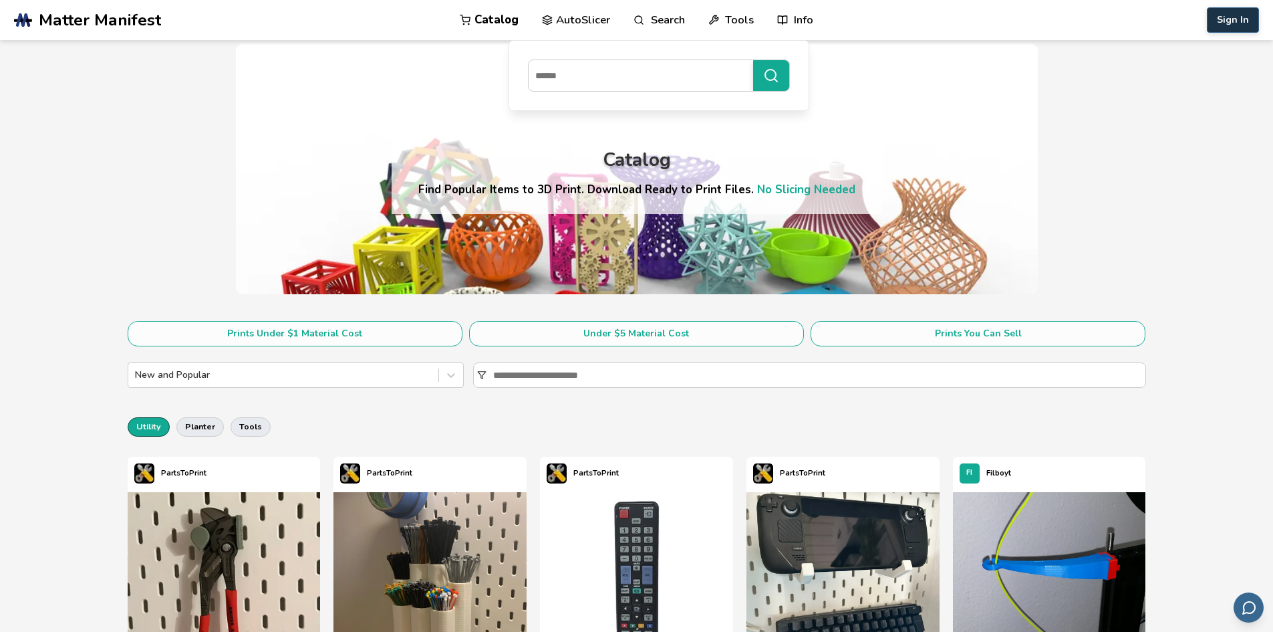
click at [1244, 17] on button "Sign In" at bounding box center [1233, 19] width 52 height 25
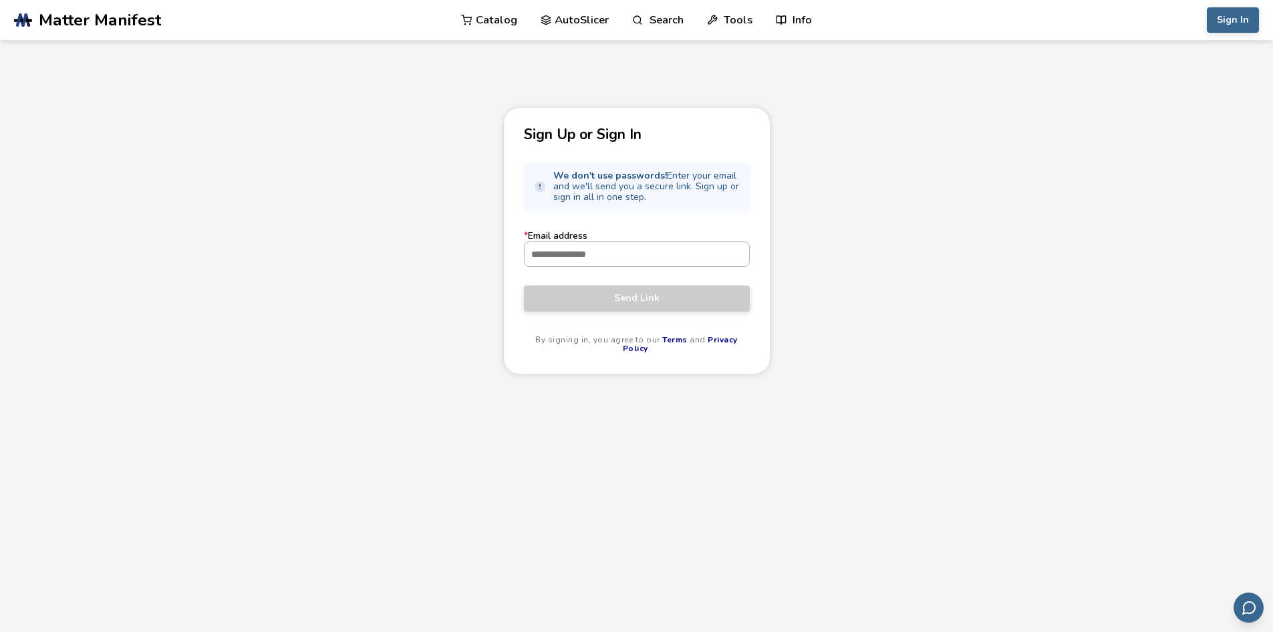
click at [645, 257] on input "* Email address" at bounding box center [637, 254] width 225 height 24
type input "**********"
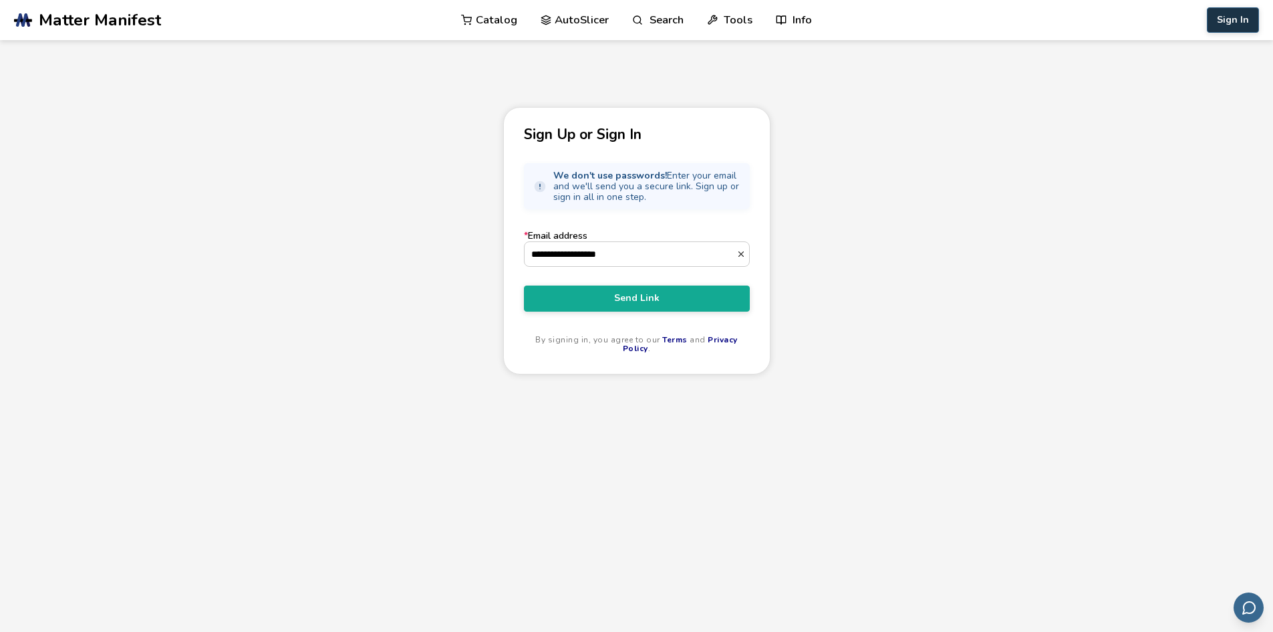
click at [1232, 17] on button "Sign In" at bounding box center [1233, 19] width 52 height 25
click at [619, 306] on button "Send Link" at bounding box center [637, 297] width 226 height 25
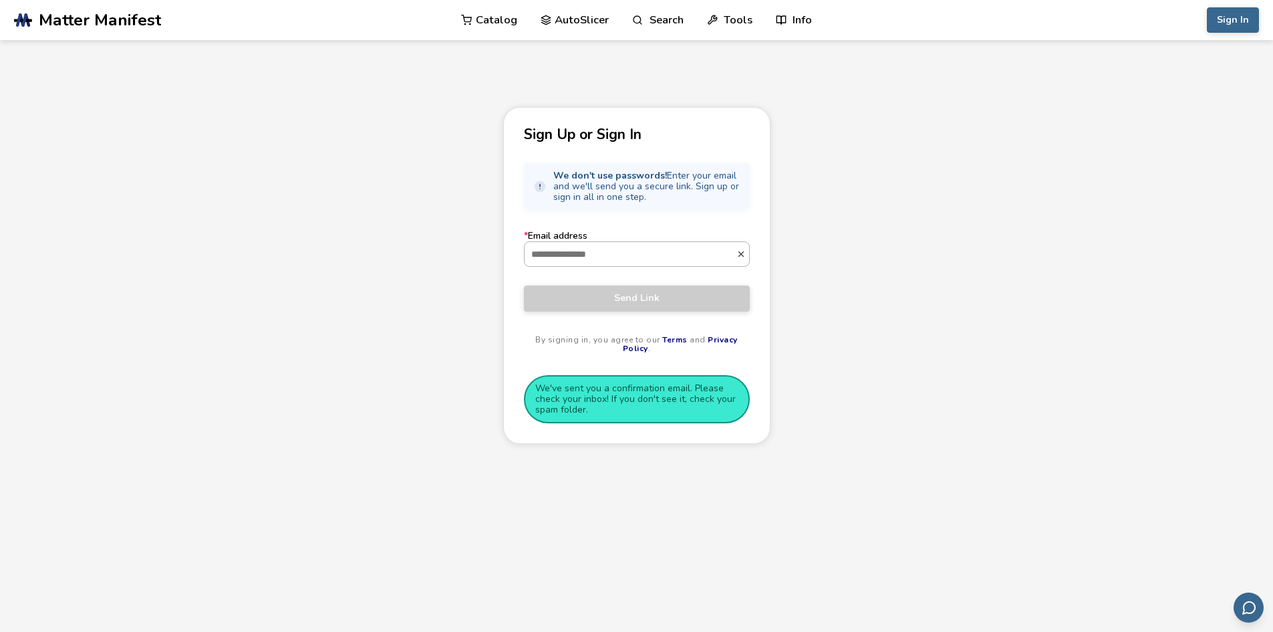
click at [676, 243] on input "* Email address" at bounding box center [631, 254] width 212 height 24
click at [491, 21] on link "Catalog" at bounding box center [489, 20] width 56 height 40
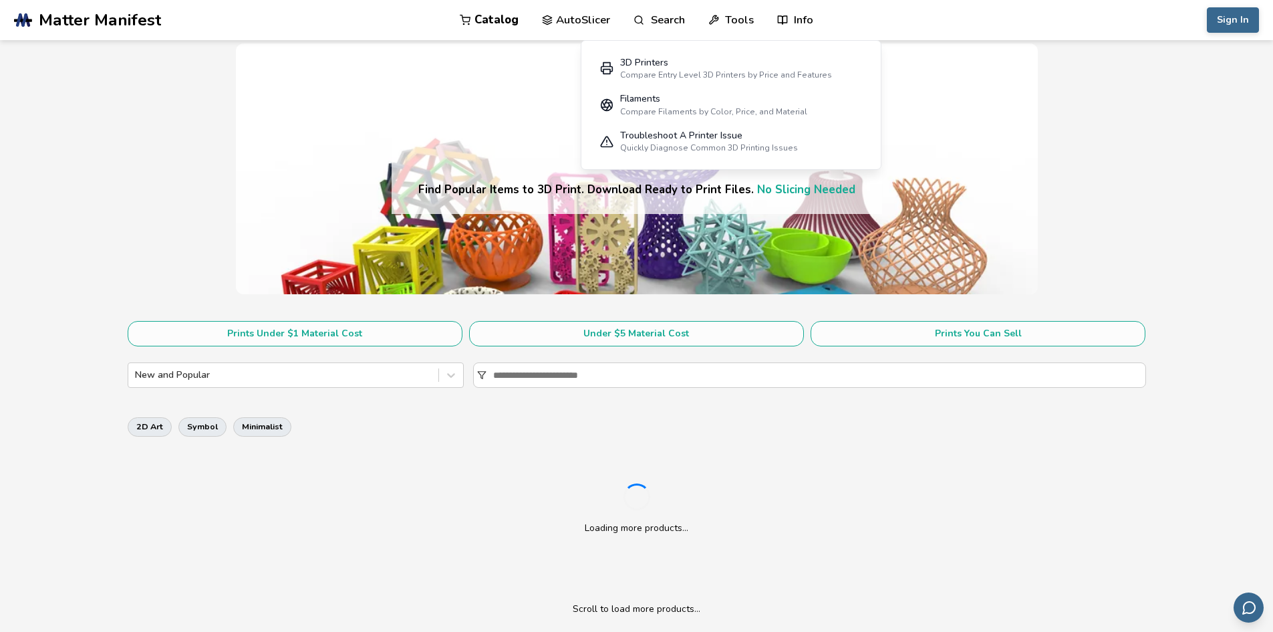
click at [733, 23] on link "Tools" at bounding box center [731, 20] width 45 height 40
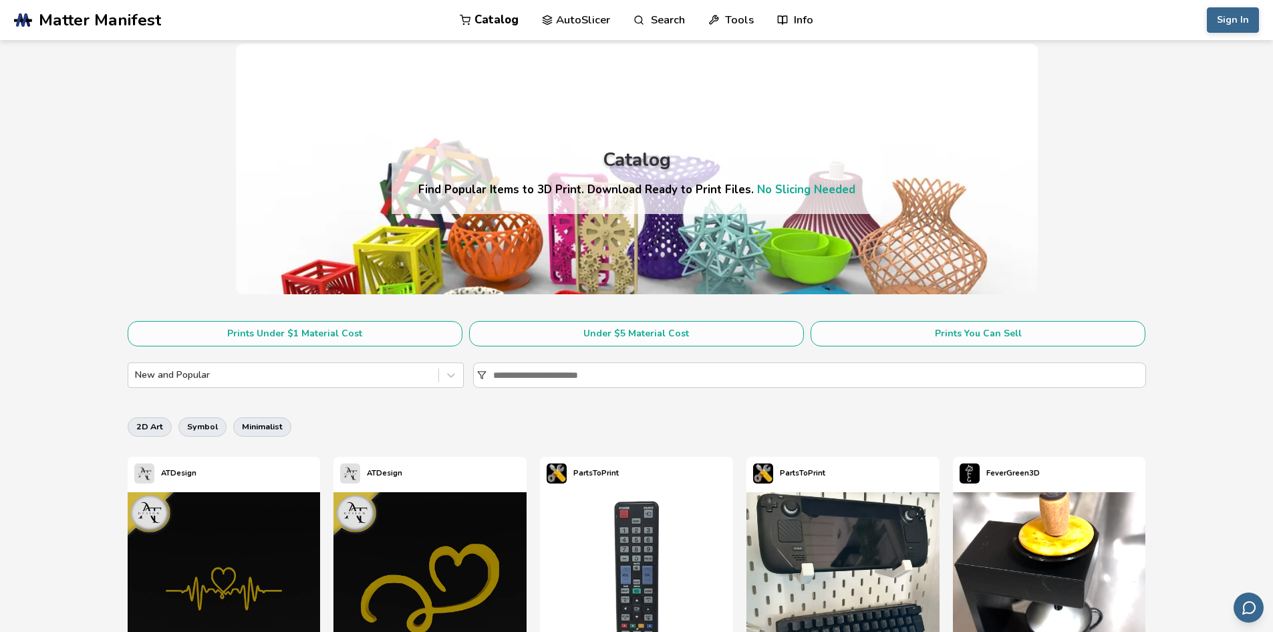
click at [733, 23] on link "Tools" at bounding box center [731, 20] width 45 height 40
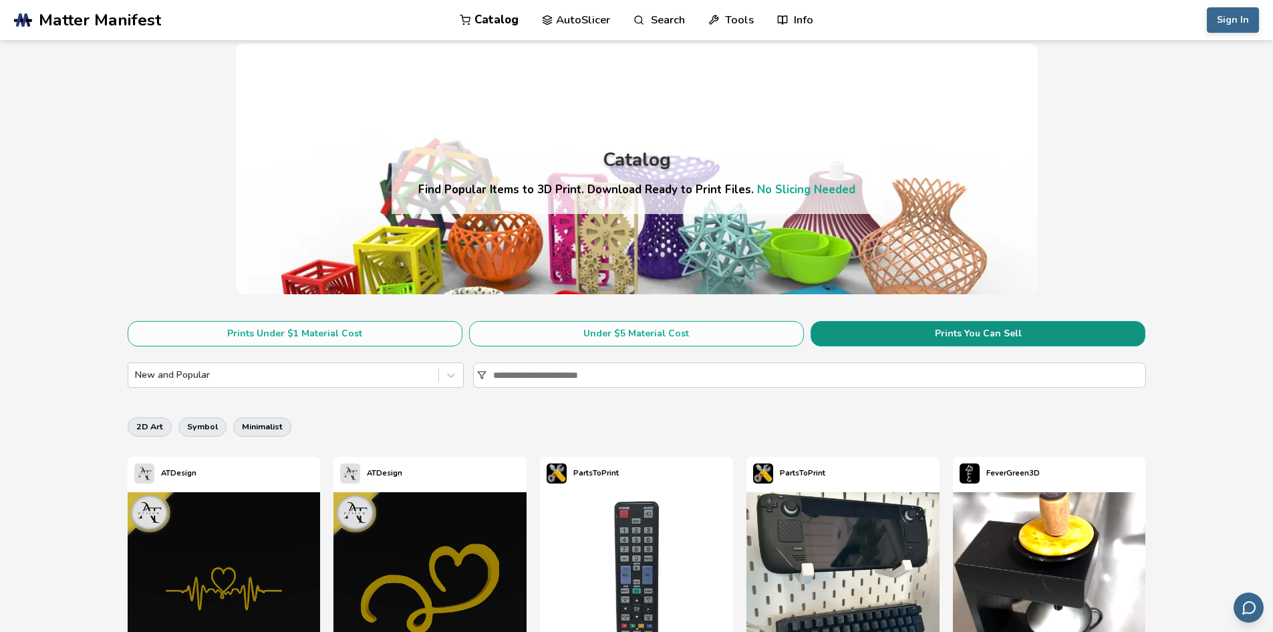
click at [929, 328] on button "Prints You Can Sell" at bounding box center [978, 333] width 335 height 25
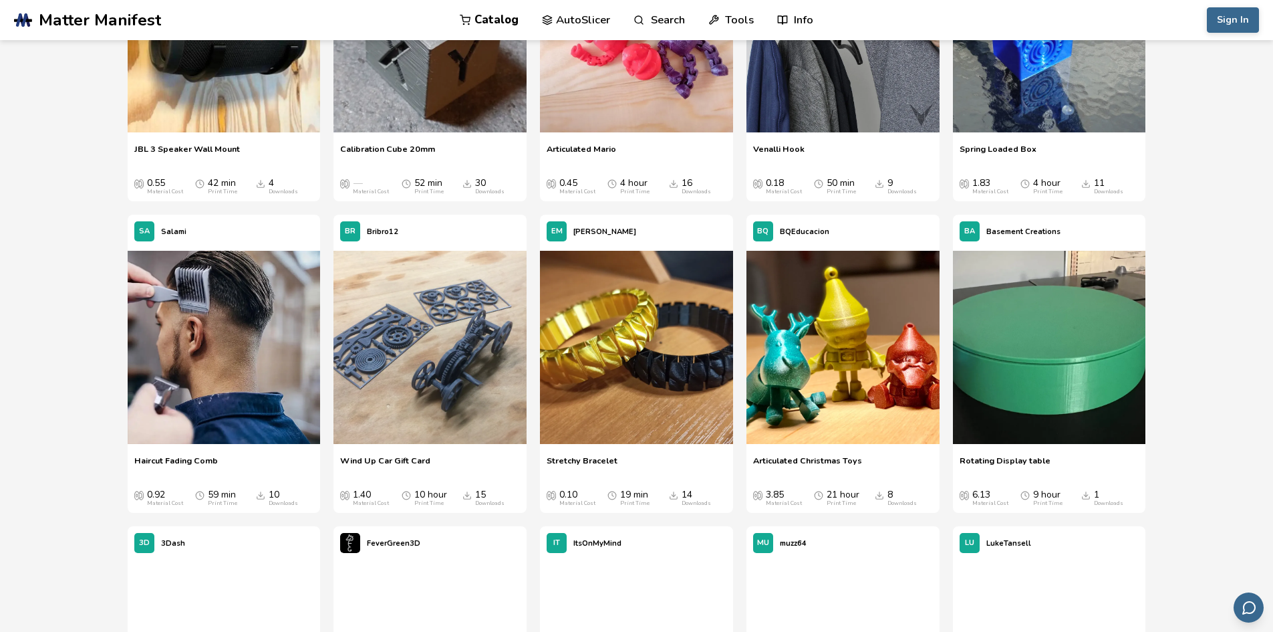
scroll to position [5538, 0]
click at [1113, 345] on icon at bounding box center [1116, 347] width 9 height 9
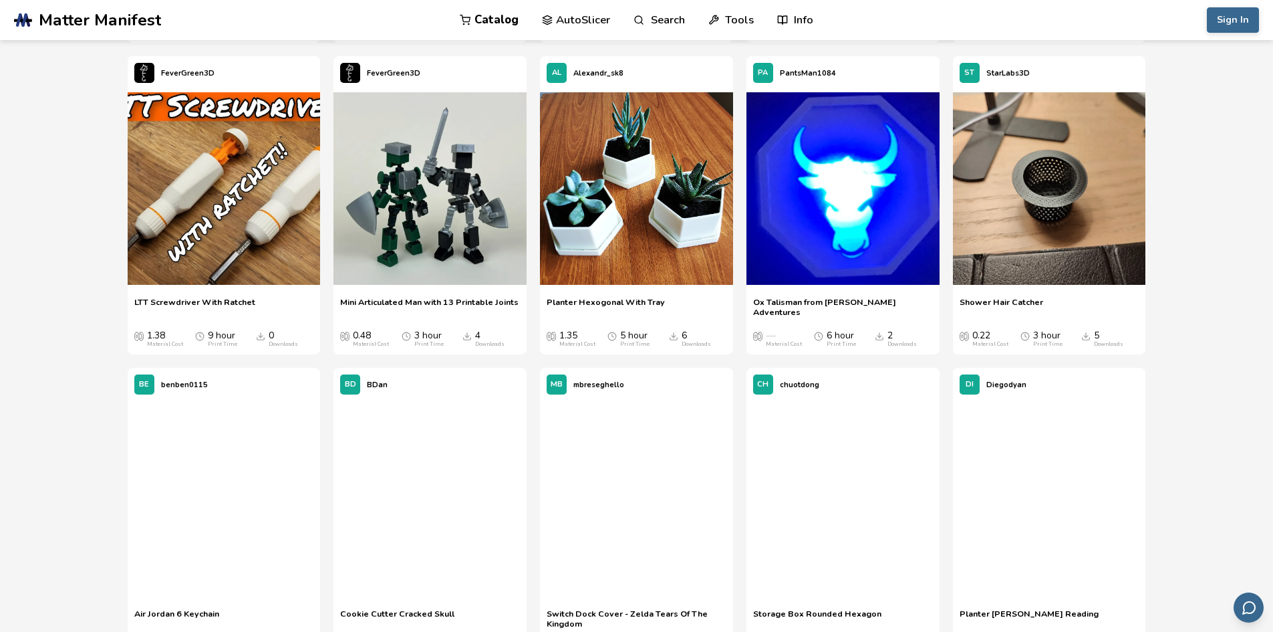
scroll to position [12556, 0]
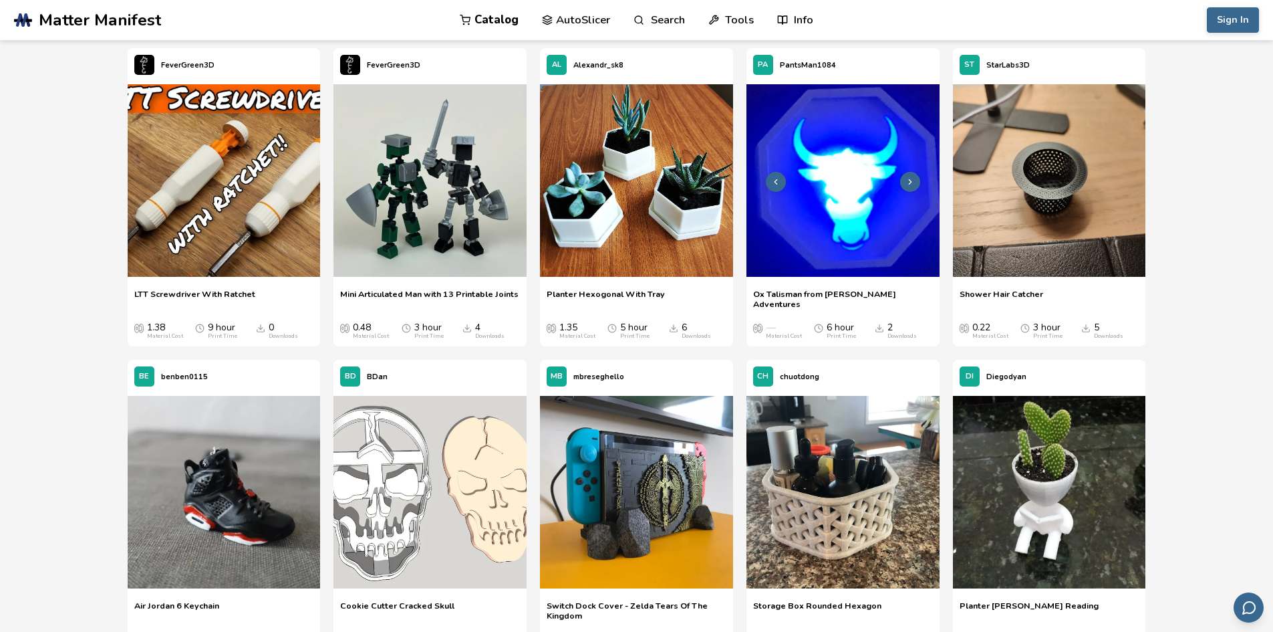
click at [879, 210] on img at bounding box center [843, 180] width 193 height 193
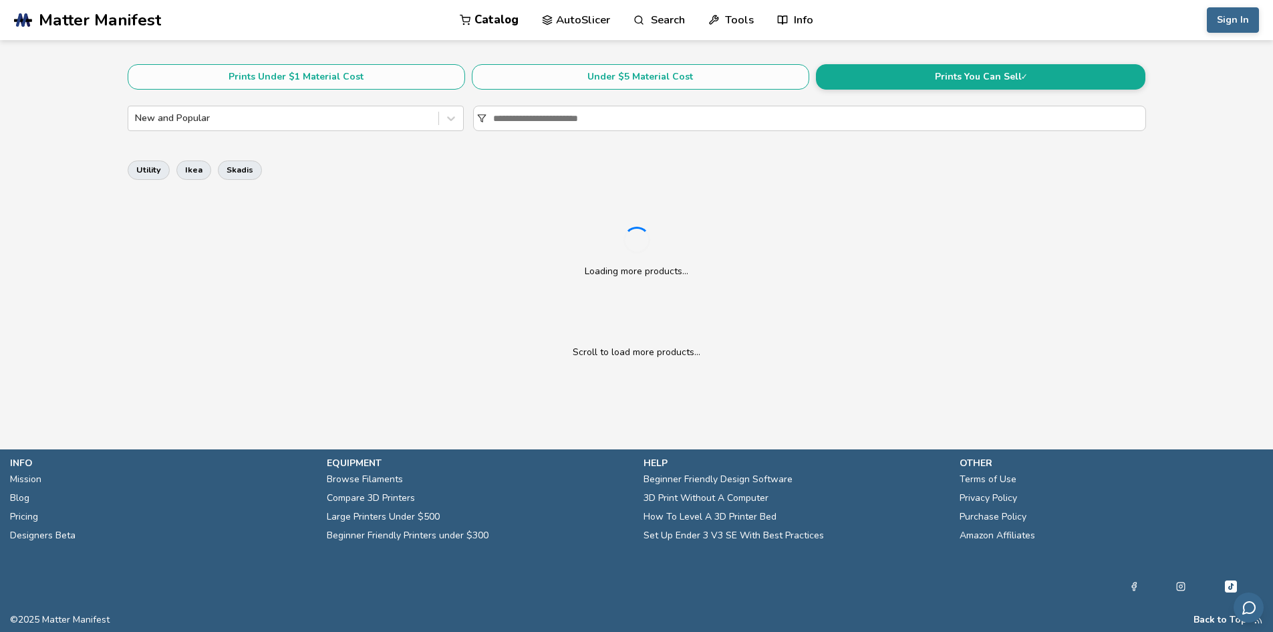
scroll to position [257, 0]
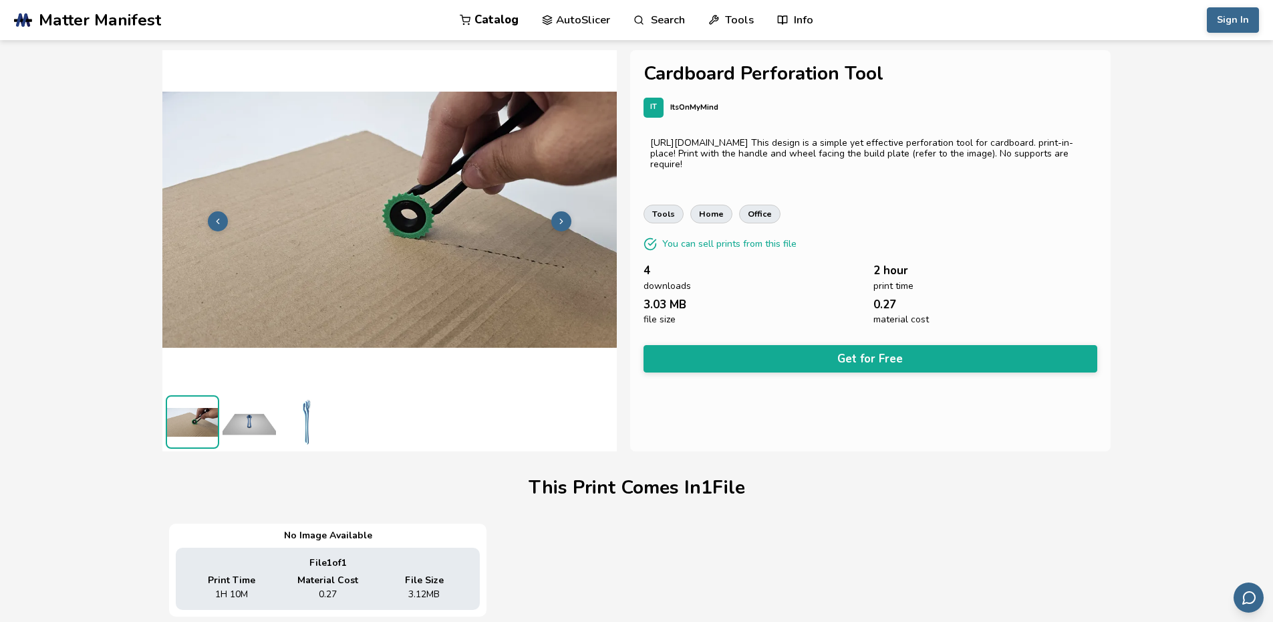
click at [562, 217] on icon at bounding box center [561, 221] width 9 height 9
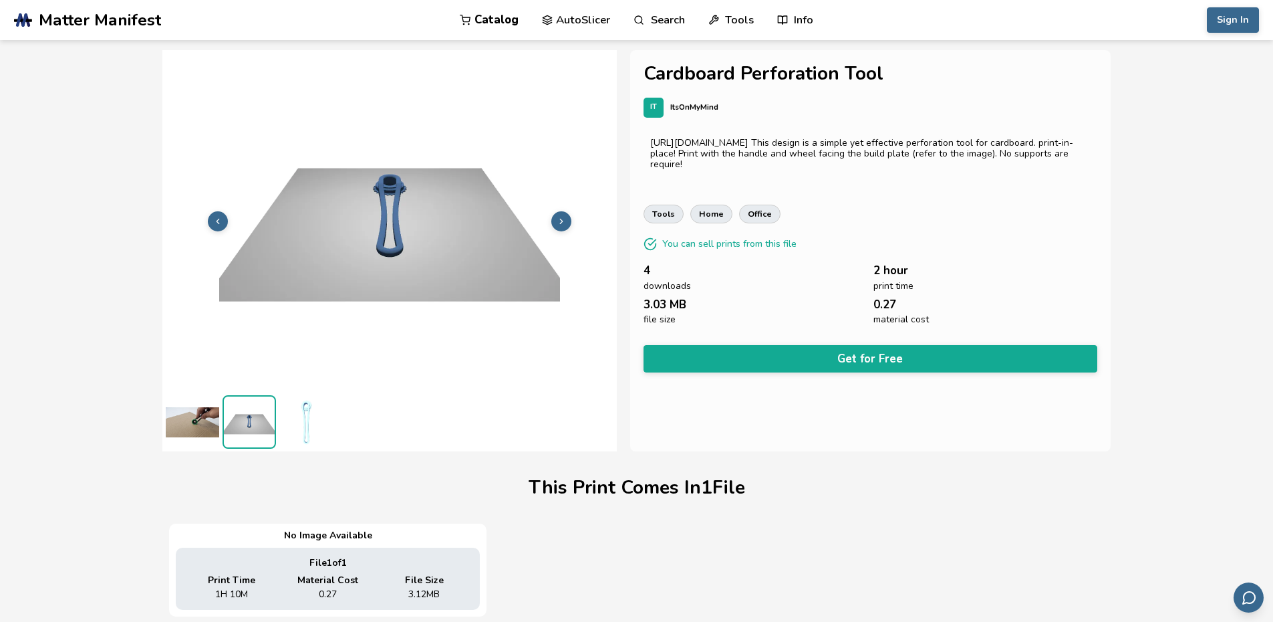
click at [562, 217] on icon at bounding box center [561, 221] width 9 height 9
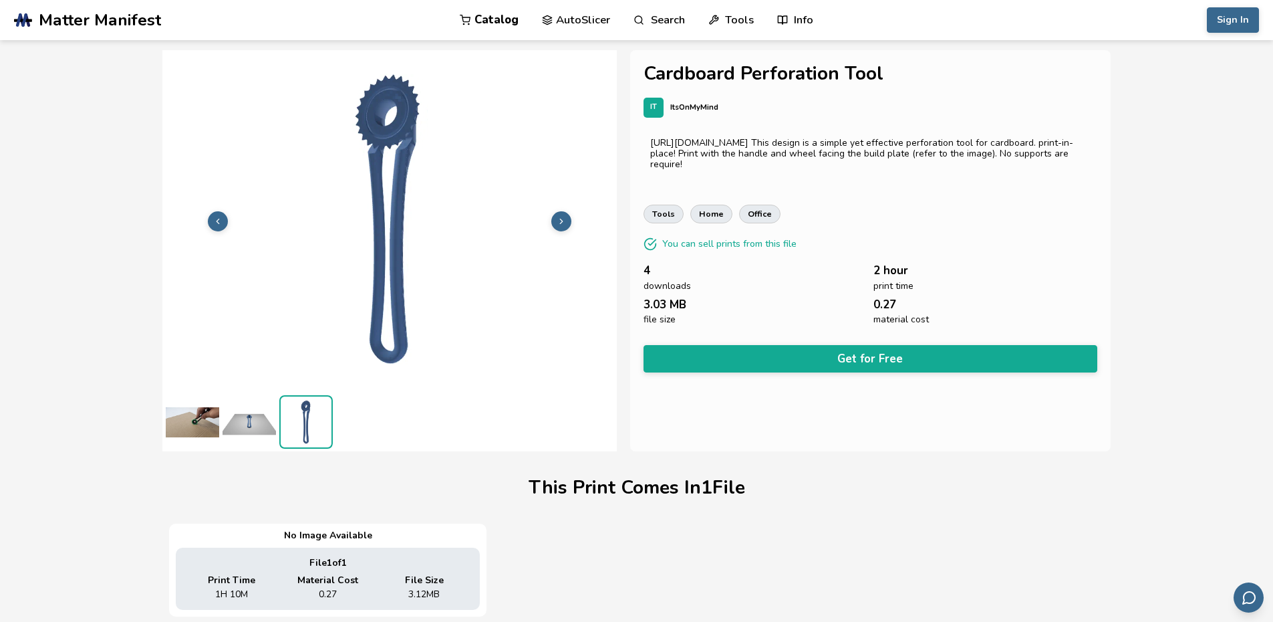
click at [562, 217] on icon at bounding box center [561, 221] width 9 height 9
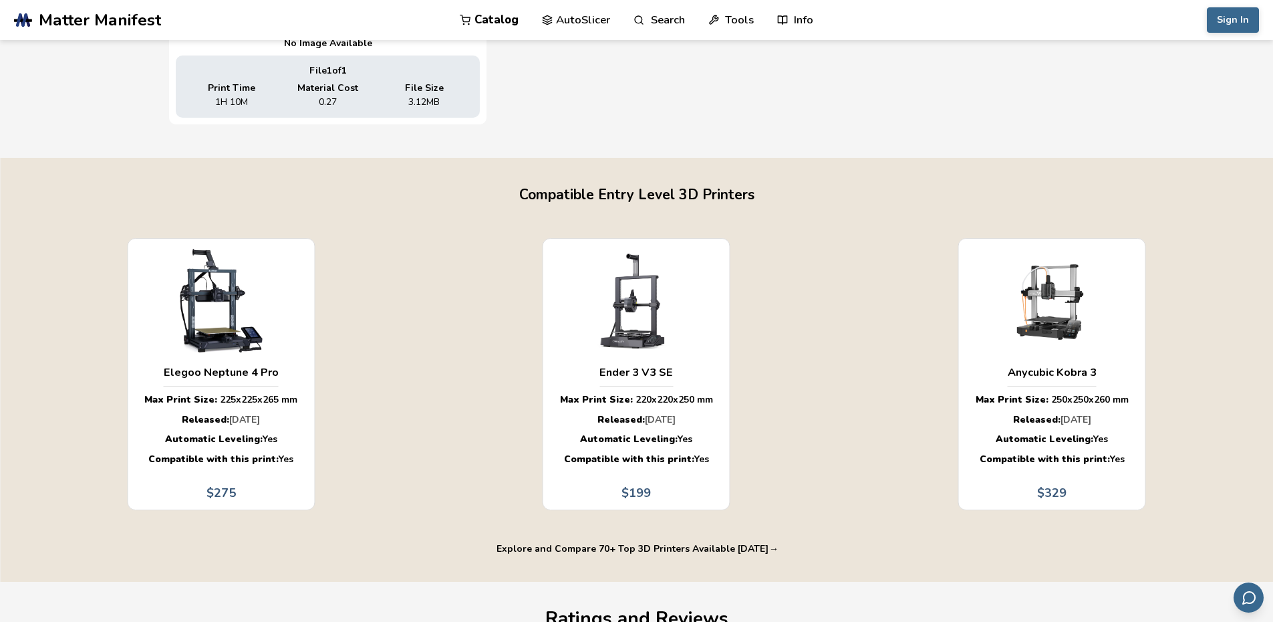
scroll to position [468, 0]
